Goal: Task Accomplishment & Management: Manage account settings

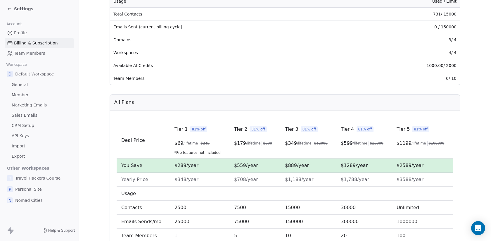
scroll to position [85, 0]
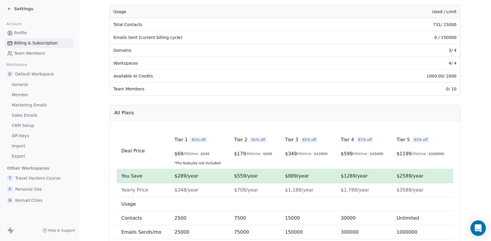
click at [479, 228] on icon "Open Intercom Messenger" at bounding box center [478, 228] width 7 height 8
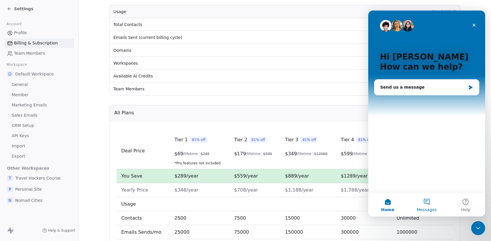
scroll to position [0, 0]
click at [412, 84] on div "Send us a message" at bounding box center [423, 87] width 86 height 6
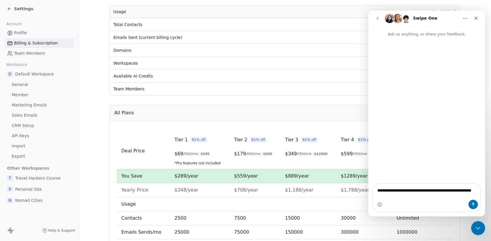
type textarea "**********"
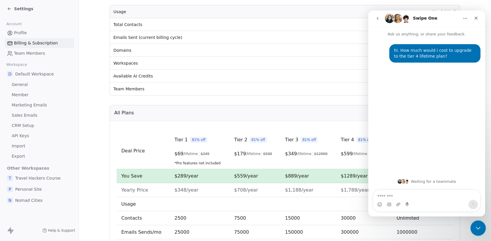
click at [479, 229] on icon "Close Intercom Messenger" at bounding box center [477, 227] width 7 height 7
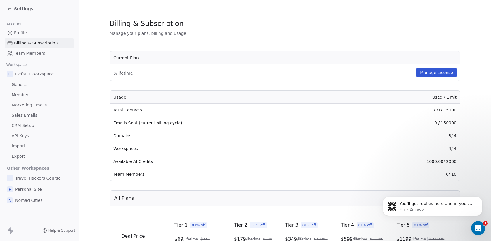
click at [10, 8] on icon at bounding box center [9, 8] width 5 height 5
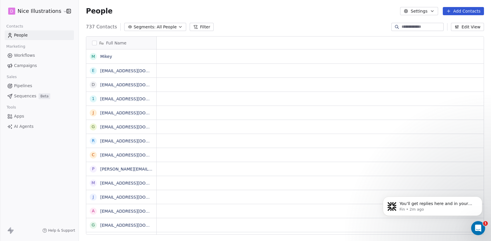
scroll to position [212, 412]
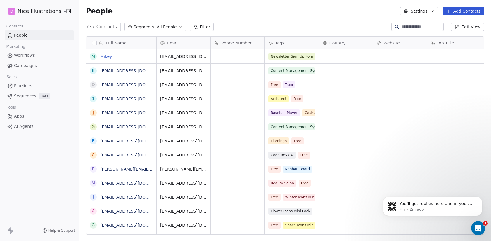
click at [108, 55] on link "Mikey" at bounding box center [106, 56] width 12 height 5
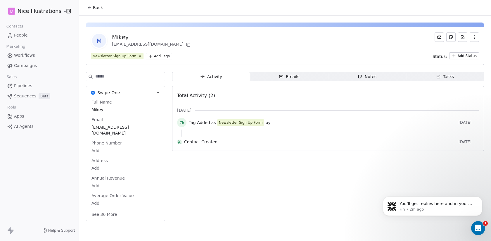
click at [90, 7] on icon at bounding box center [89, 7] width 5 height 5
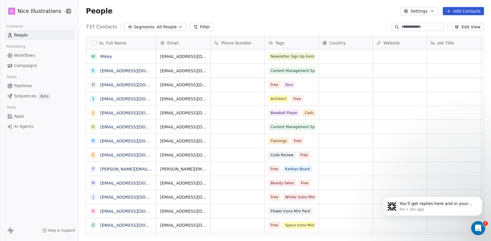
scroll to position [212, 412]
click at [466, 29] on button "Edit View" at bounding box center [467, 27] width 33 height 8
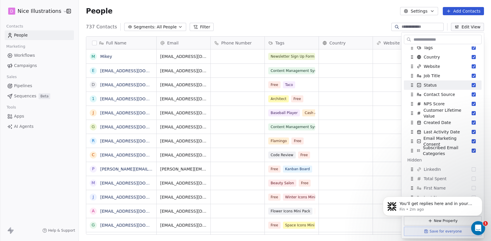
scroll to position [55, 0]
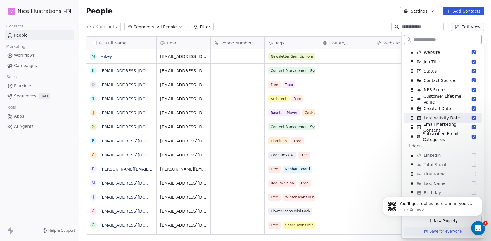
click at [442, 117] on span "Last Activity Date" at bounding box center [442, 118] width 36 height 6
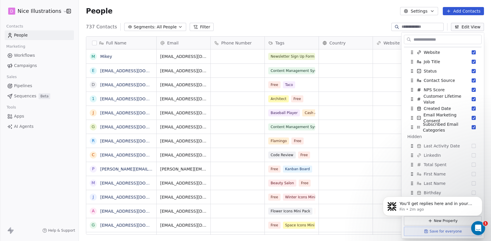
click at [362, 21] on div "People Settings Add Contacts" at bounding box center [285, 11] width 412 height 22
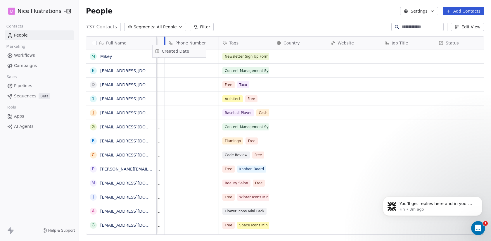
scroll to position [0, 0]
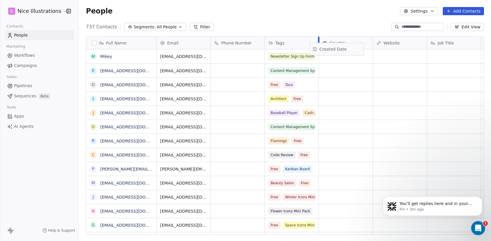
drag, startPoint x: 334, startPoint y: 42, endPoint x: 336, endPoint y: 48, distance: 6.2
click at [336, 48] on div "Full Name M [PERSON_NAME] e [EMAIL_ADDRESS][DOMAIN_NAME] d [EMAIL_ADDRESS][DOMA…" at bounding box center [285, 136] width 398 height 198
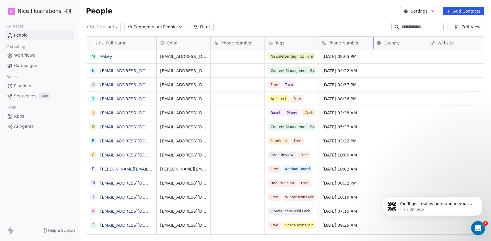
drag, startPoint x: 229, startPoint y: 42, endPoint x: 359, endPoint y: 51, distance: 130.1
click at [359, 51] on div "Full Name M [PERSON_NAME] e [EMAIL_ADDRESS][DOMAIN_NAME] d [EMAIL_ADDRESS][DOMA…" at bounding box center [285, 136] width 398 height 198
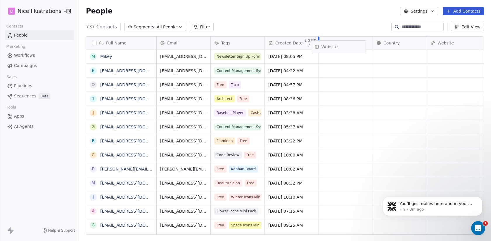
drag, startPoint x: 438, startPoint y: 43, endPoint x: 324, endPoint y: 47, distance: 114.4
click at [324, 47] on div "Full Name M [PERSON_NAME] e [EMAIL_ADDRESS][DOMAIN_NAME] d [EMAIL_ADDRESS][DOMA…" at bounding box center [285, 136] width 398 height 198
click at [225, 42] on span "Tags" at bounding box center [225, 43] width 9 height 6
click at [239, 17] on html "D Nice Illustrations Contacts People Marketing Workflows Campaigns Sales Pipeli…" at bounding box center [245, 120] width 491 height 241
click at [242, 45] on div "Tags" at bounding box center [237, 43] width 46 height 6
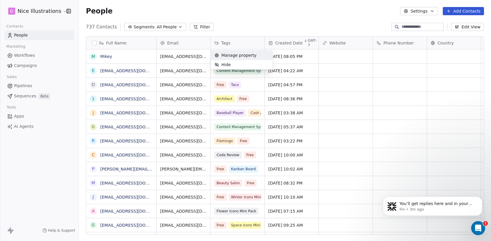
click at [296, 42] on html "D Nice Illustrations Contacts People Marketing Workflows Campaigns Sales Pipeli…" at bounding box center [245, 120] width 491 height 241
click at [305, 41] on icon at bounding box center [306, 40] width 4 height 5
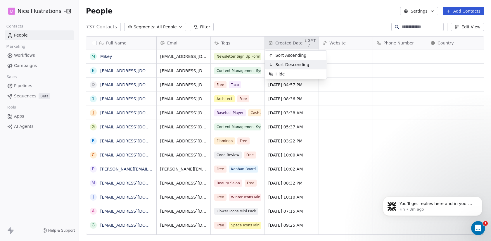
click at [300, 64] on span "Sort Descending" at bounding box center [293, 65] width 34 height 6
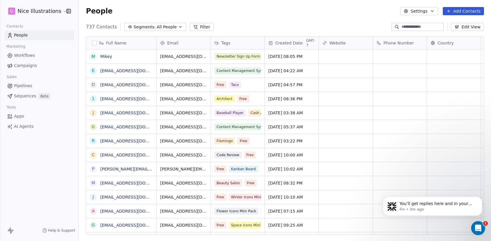
scroll to position [212, 412]
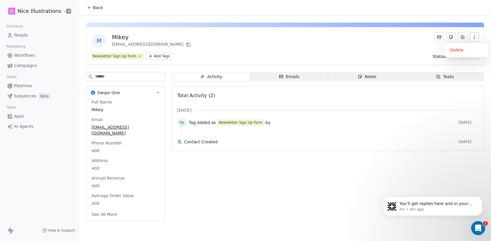
click at [476, 35] on icon "button" at bounding box center [474, 37] width 5 height 5
click at [460, 52] on div "Delete" at bounding box center [466, 49] width 39 height 9
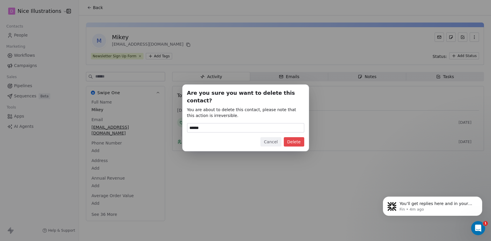
type input "******"
click at [293, 139] on button "Delete" at bounding box center [294, 141] width 20 height 9
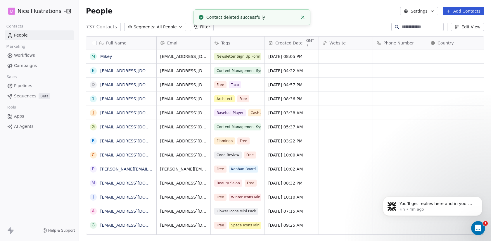
scroll to position [212, 412]
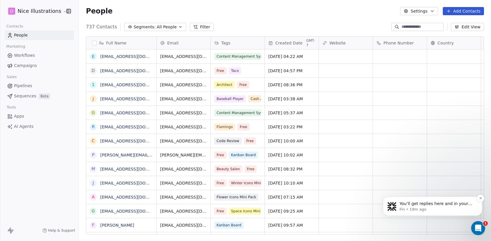
click at [451, 208] on p "Fin • 19m ago" at bounding box center [437, 209] width 75 height 5
